Goal: Find specific page/section: Find specific page/section

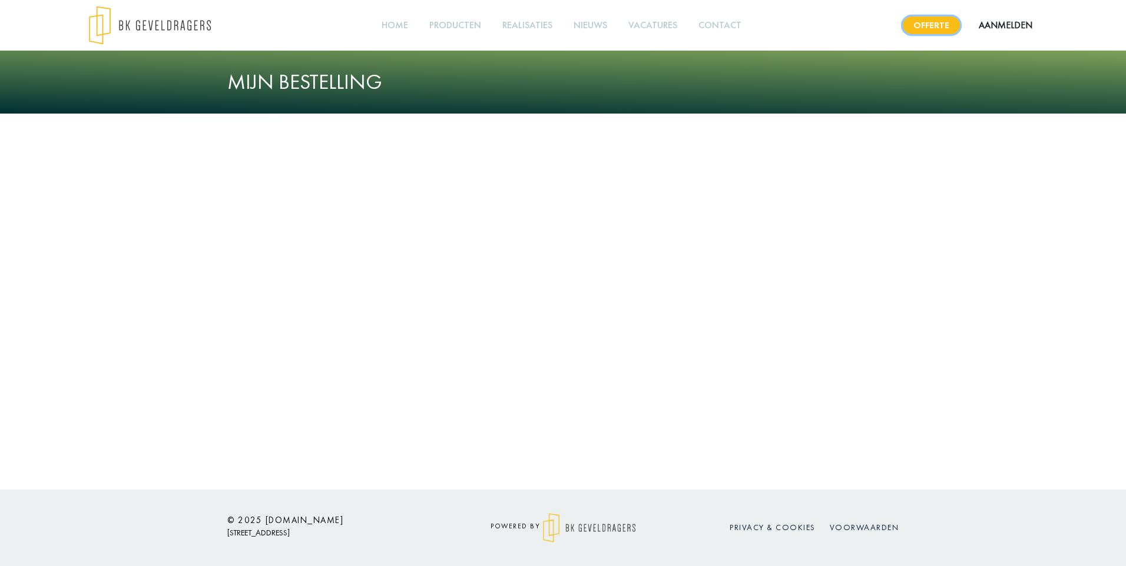
click at [939, 25] on link "Offerte" at bounding box center [931, 25] width 57 height 18
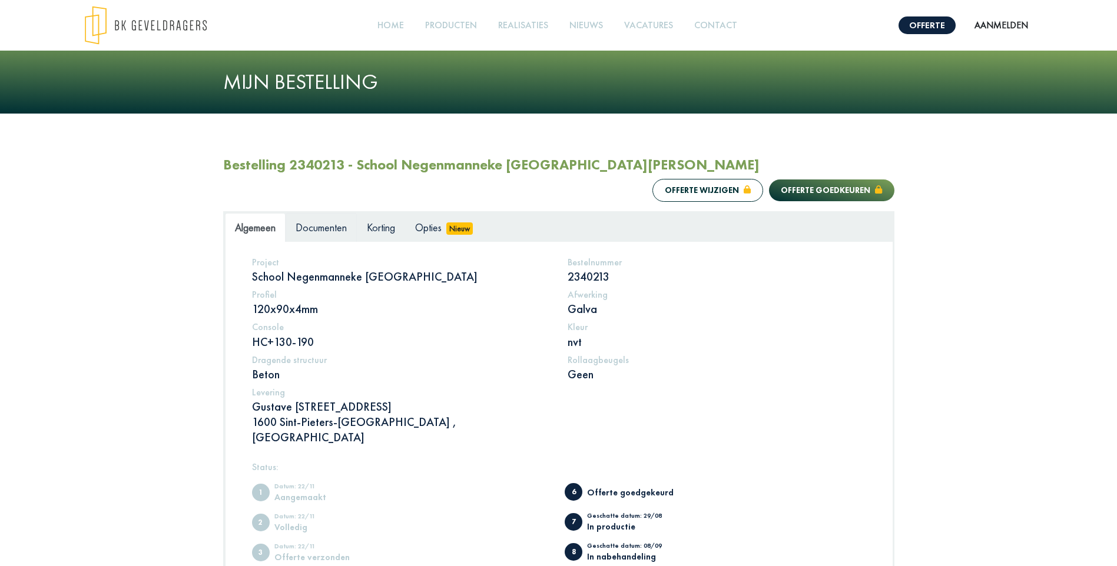
click at [318, 221] on span "Documenten" at bounding box center [321, 228] width 51 height 14
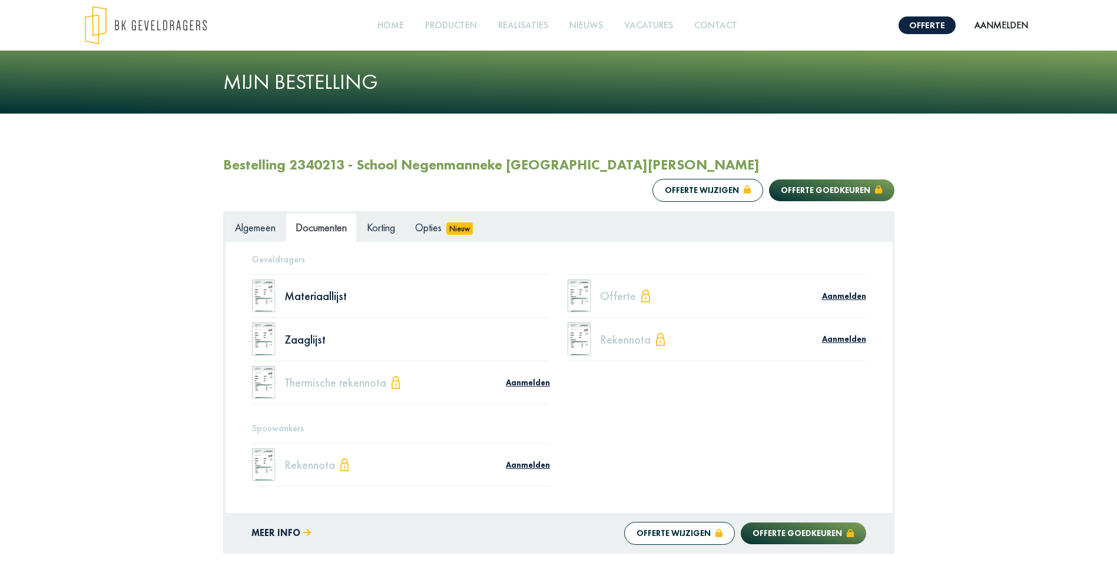
click at [257, 221] on span "Algemeen" at bounding box center [255, 228] width 41 height 14
